Goal: Task Accomplishment & Management: Use online tool/utility

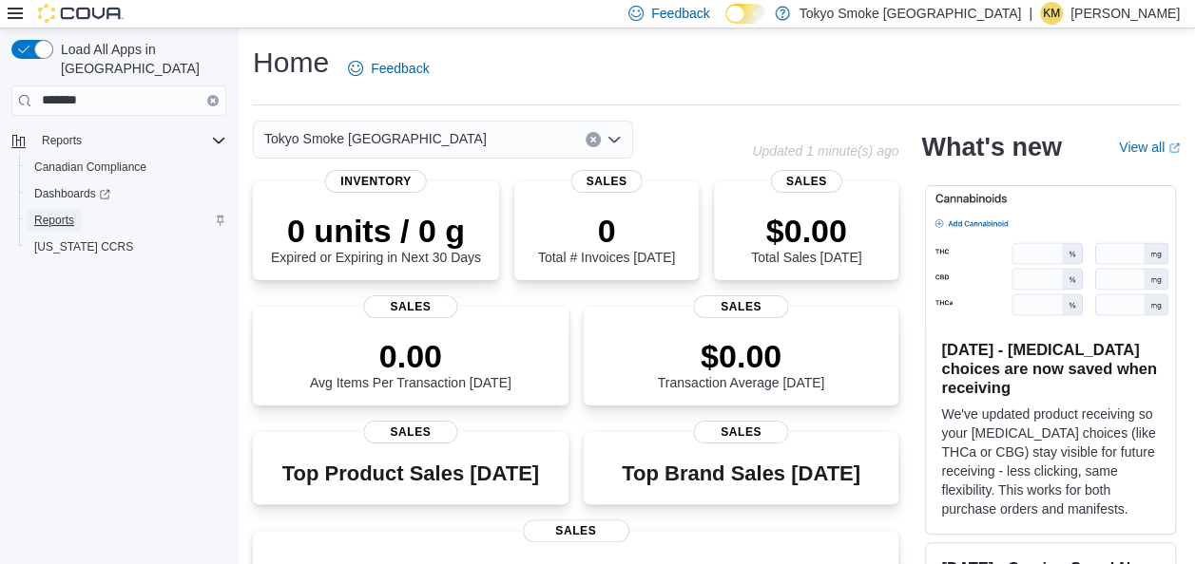
click at [68, 209] on span "Reports" at bounding box center [54, 220] width 40 height 23
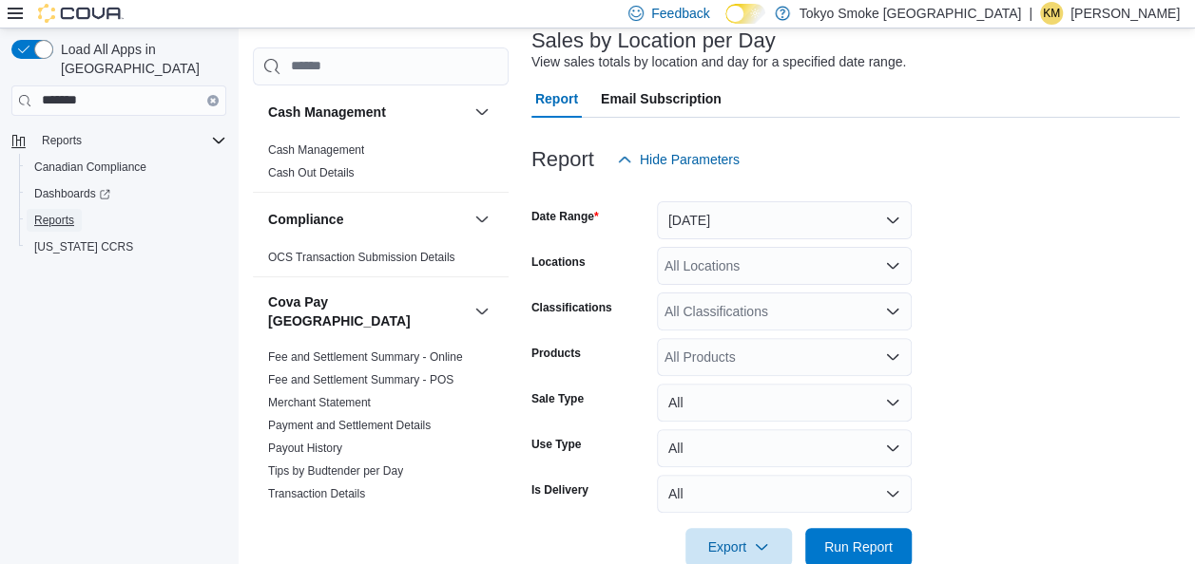
scroll to position [162, 0]
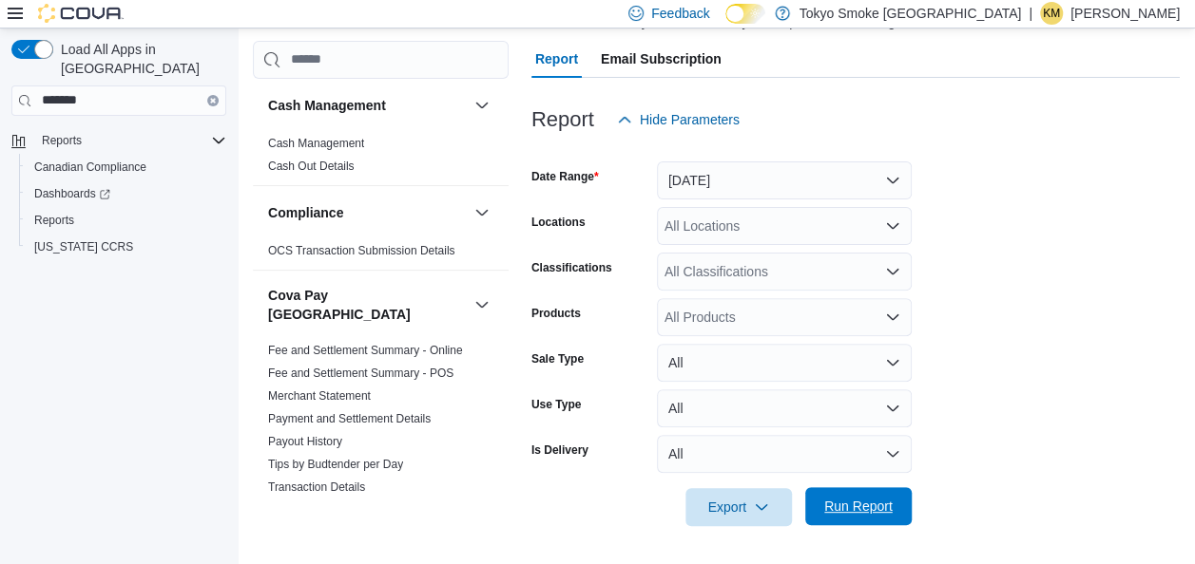
click at [863, 501] on span "Run Report" at bounding box center [858, 506] width 68 height 19
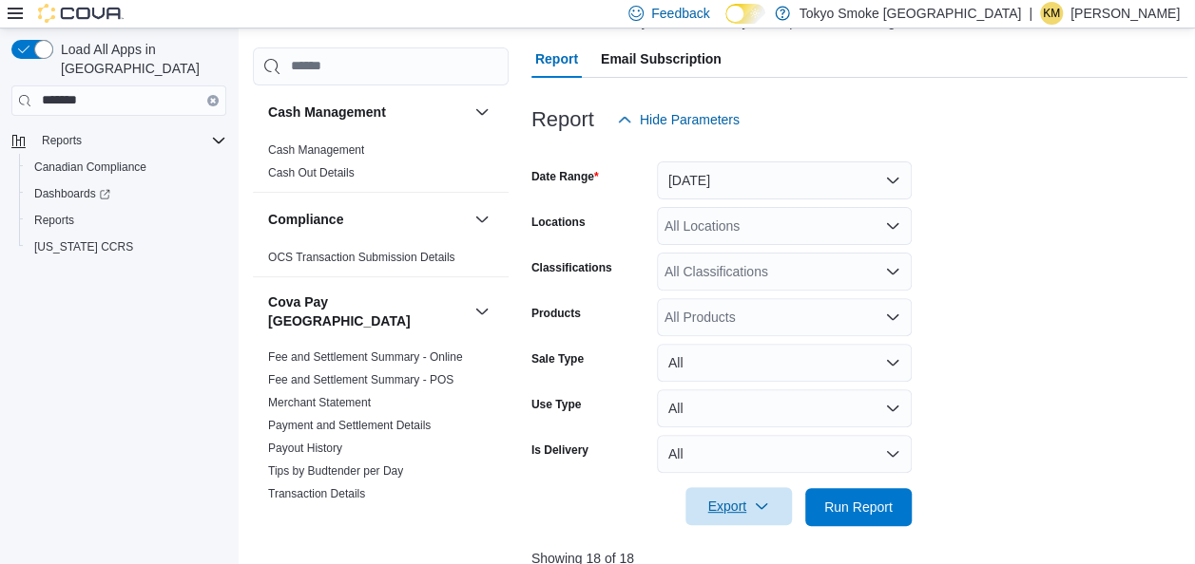
click at [741, 506] on span "Export" at bounding box center [739, 507] width 84 height 38
click at [749, 430] on span "Export to Csv" at bounding box center [741, 431] width 86 height 15
